Goal: Task Accomplishment & Management: Understand process/instructions

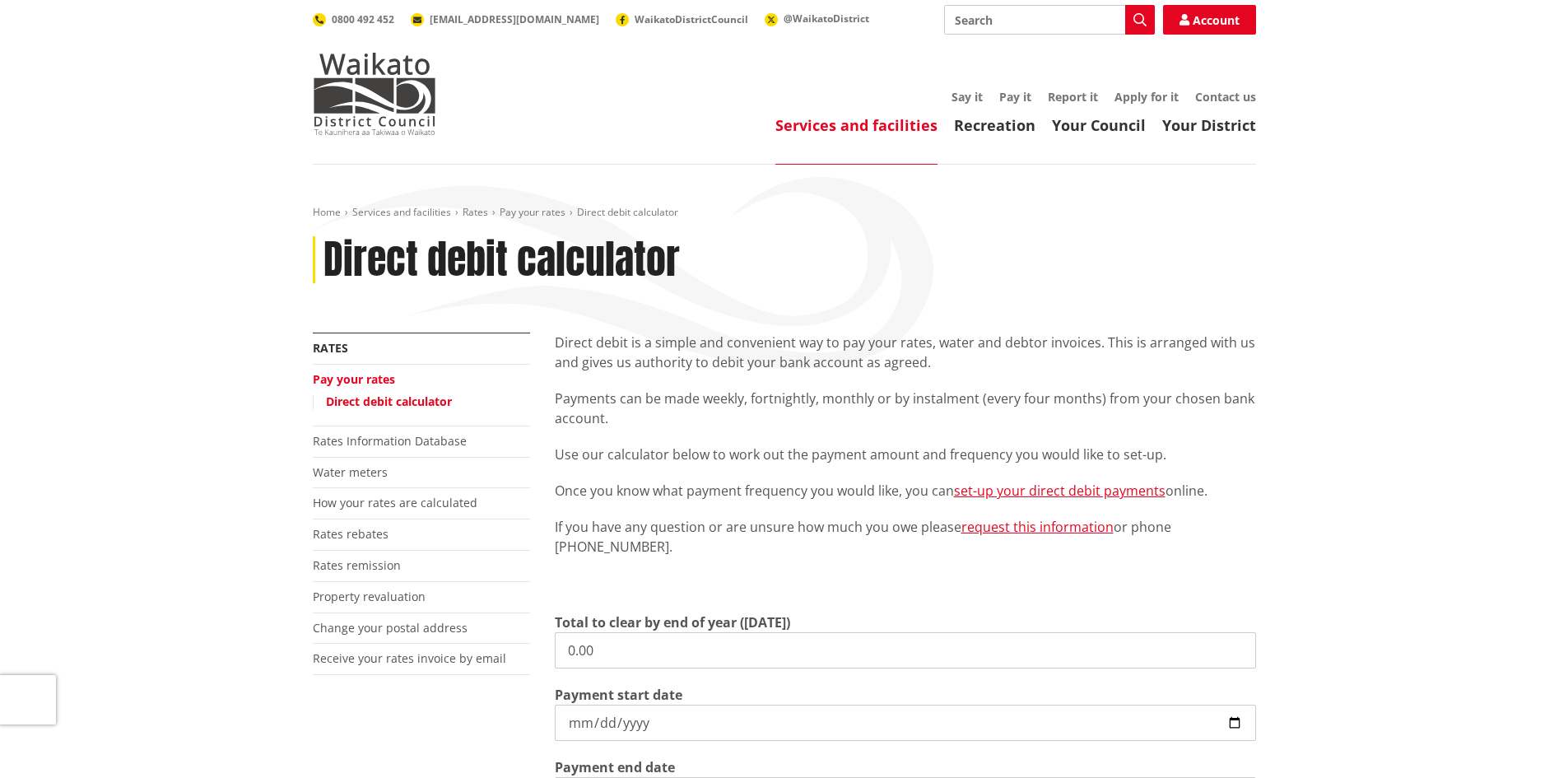
click at [697, 380] on div "Direct debit is a simple and convenient way to pay your rates, water and debtor…" at bounding box center [906, 464] width 702 height 264
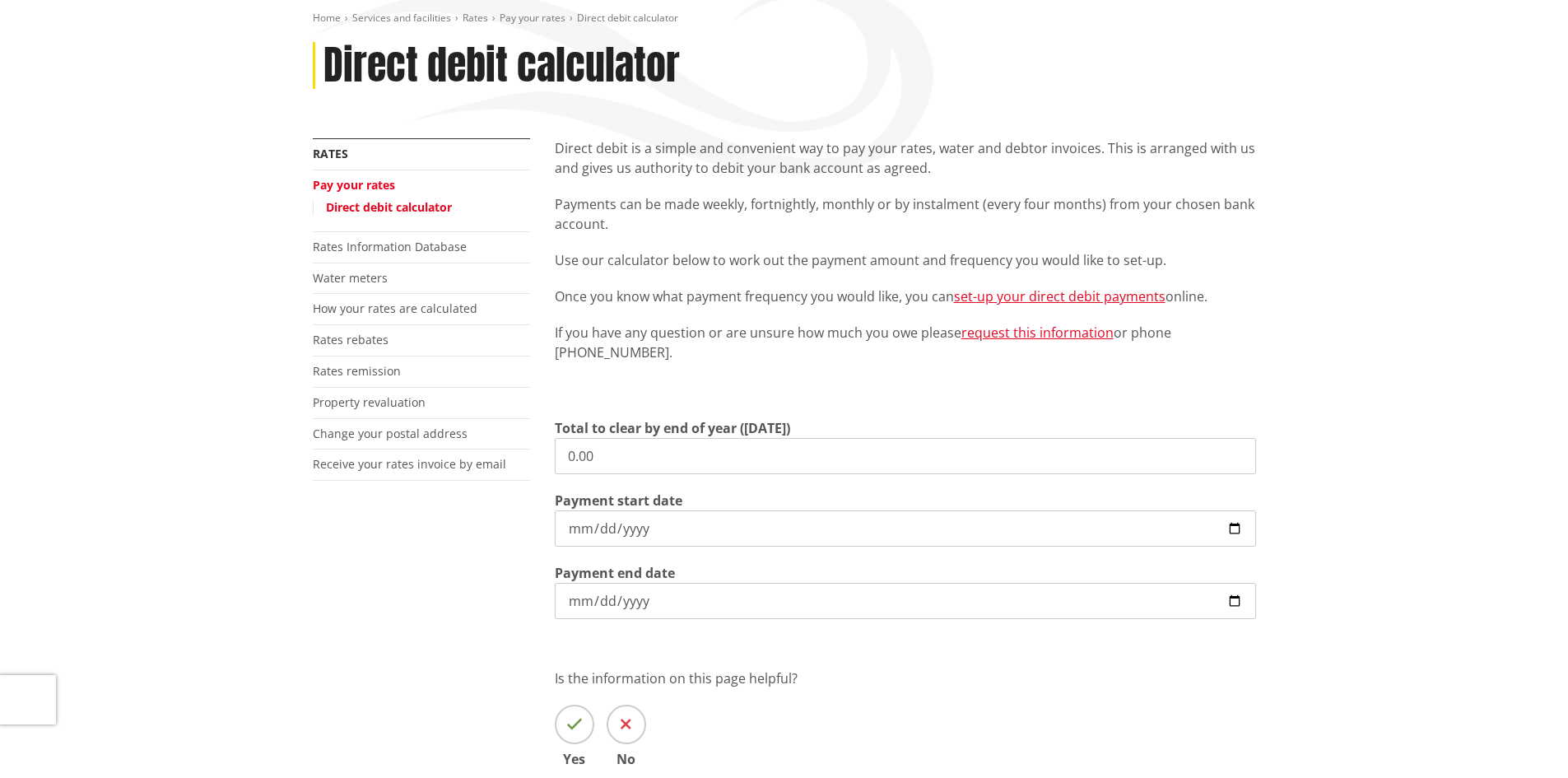
scroll to position [165, 0]
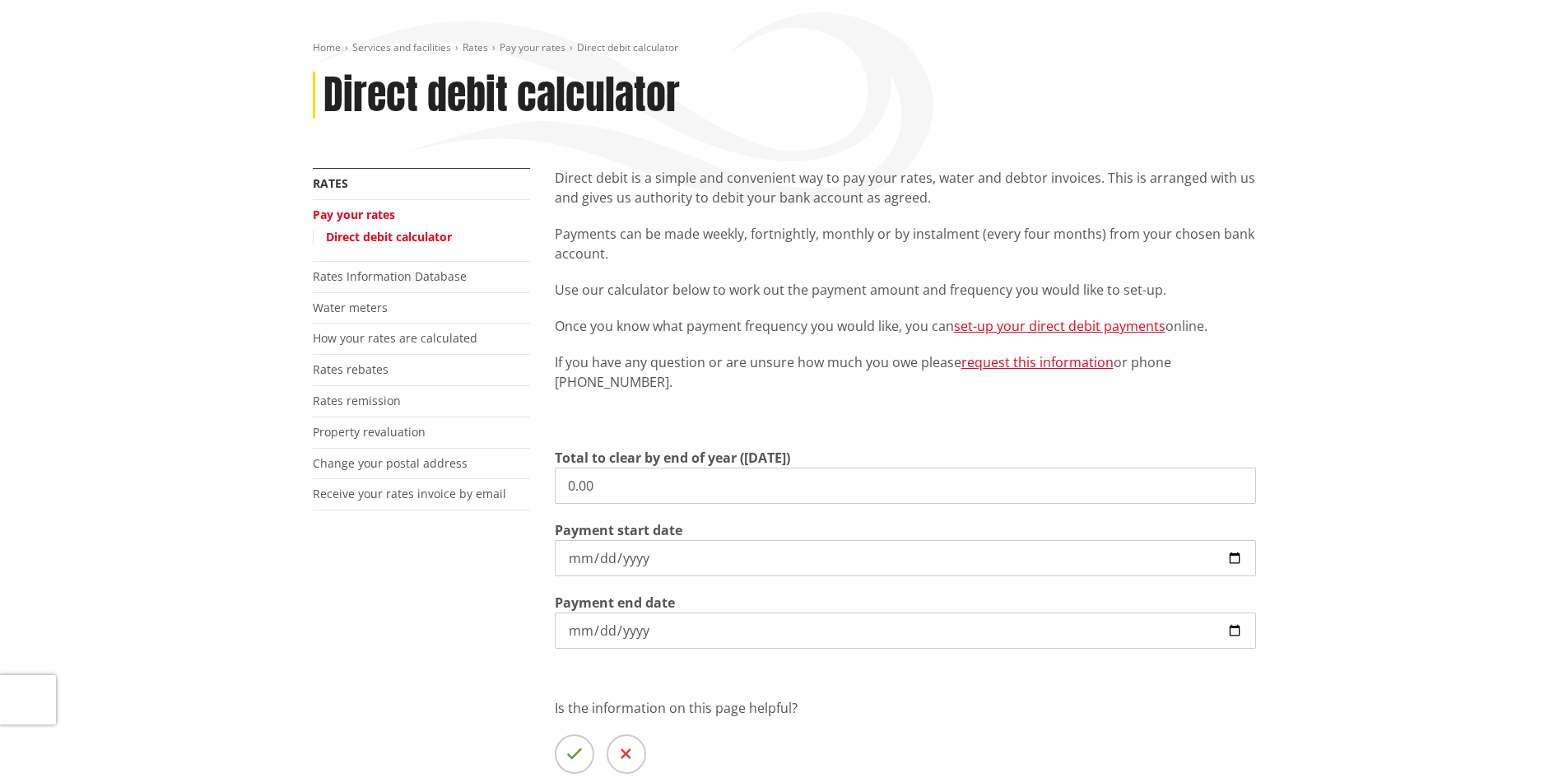
click at [373, 240] on link "Direct debit calculator" at bounding box center [389, 236] width 126 height 15
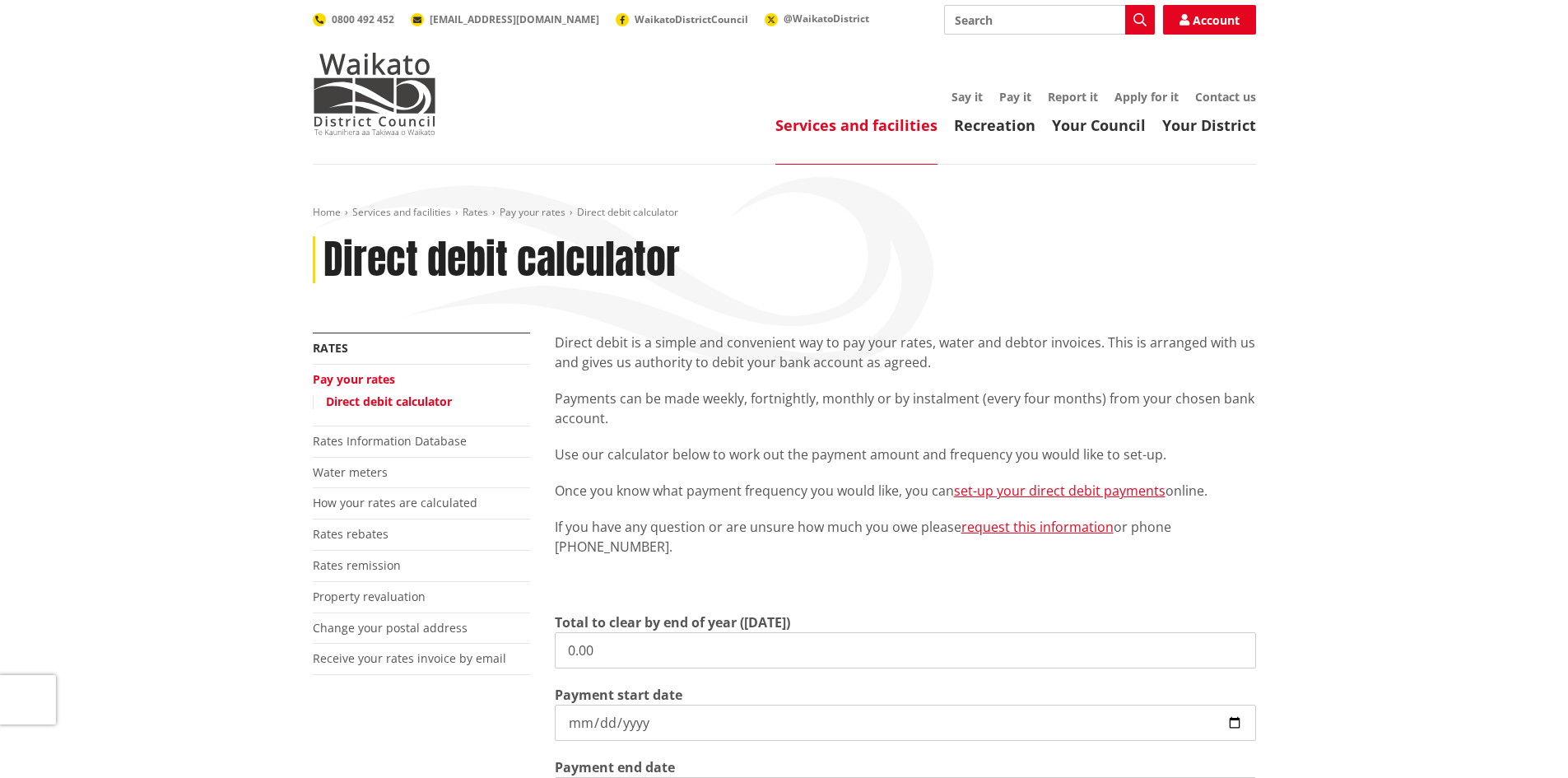
click at [369, 377] on link "Pay your rates" at bounding box center [354, 378] width 82 height 15
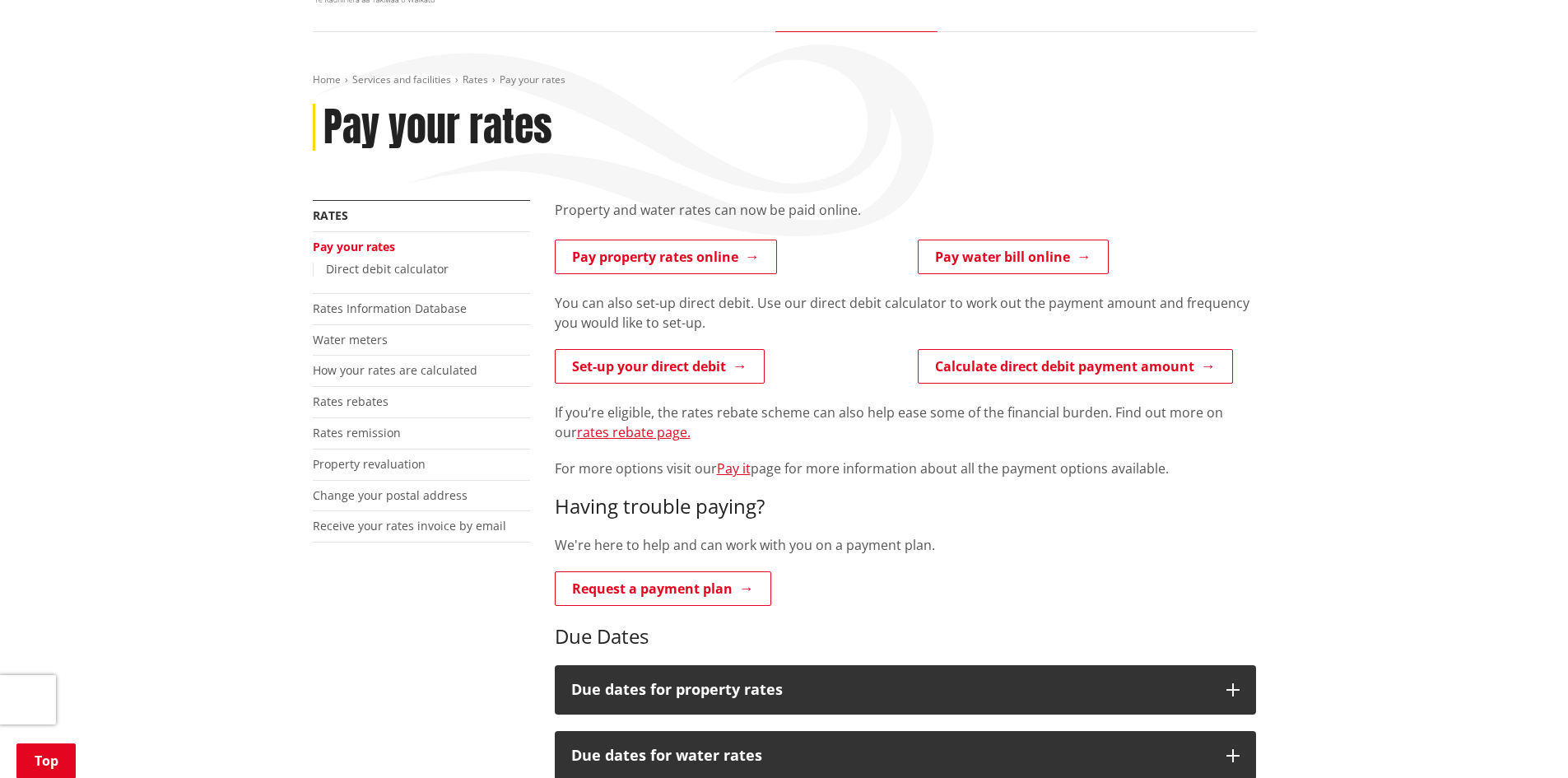
scroll to position [82, 0]
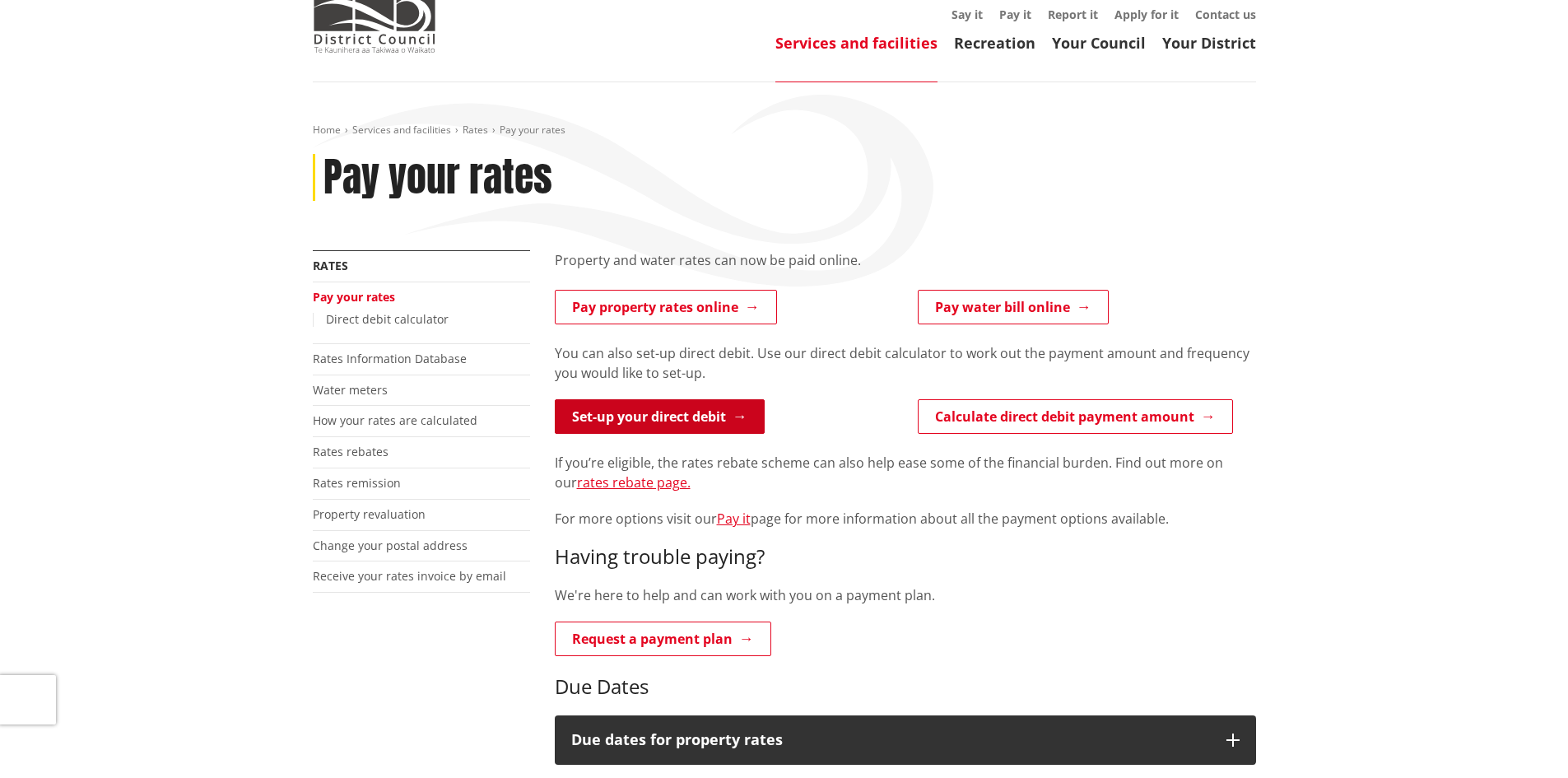
click at [632, 410] on link "Set-up your direct debit" at bounding box center [660, 417] width 210 height 35
